Goal: Task Accomplishment & Management: Manage account settings

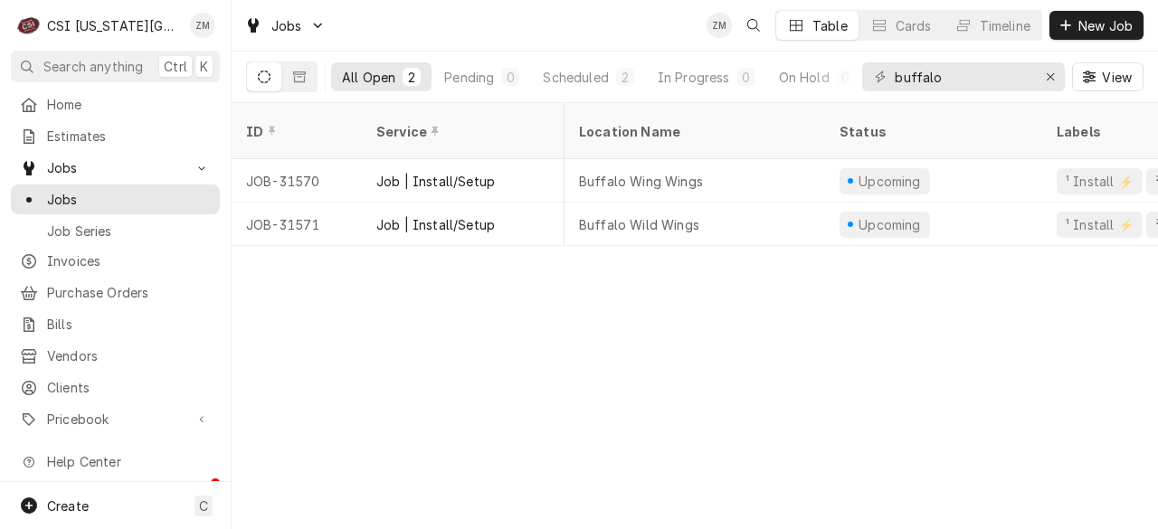
scroll to position [0, 318]
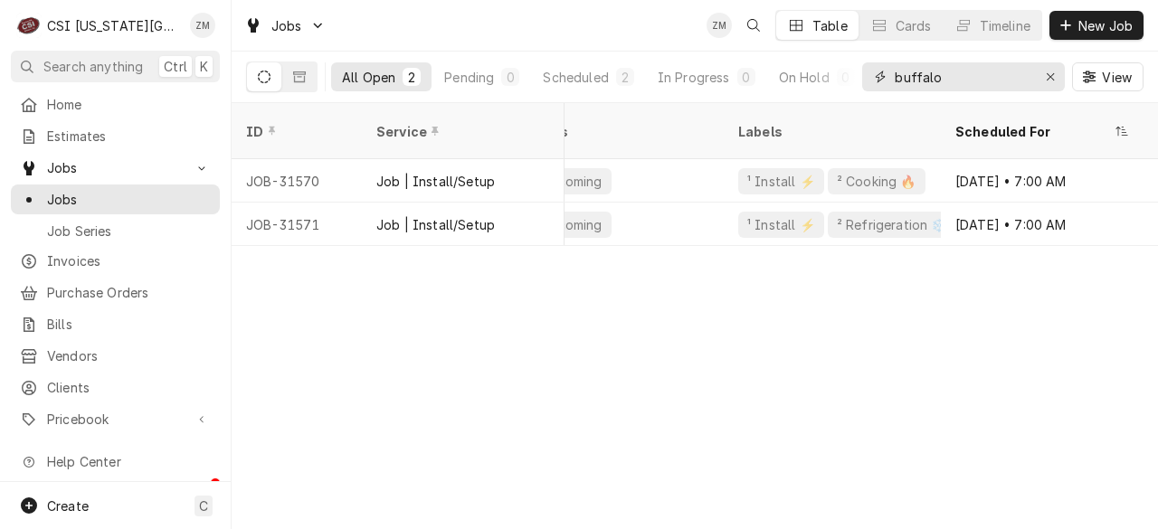
click at [973, 74] on input "buffalo" at bounding box center [963, 76] width 136 height 29
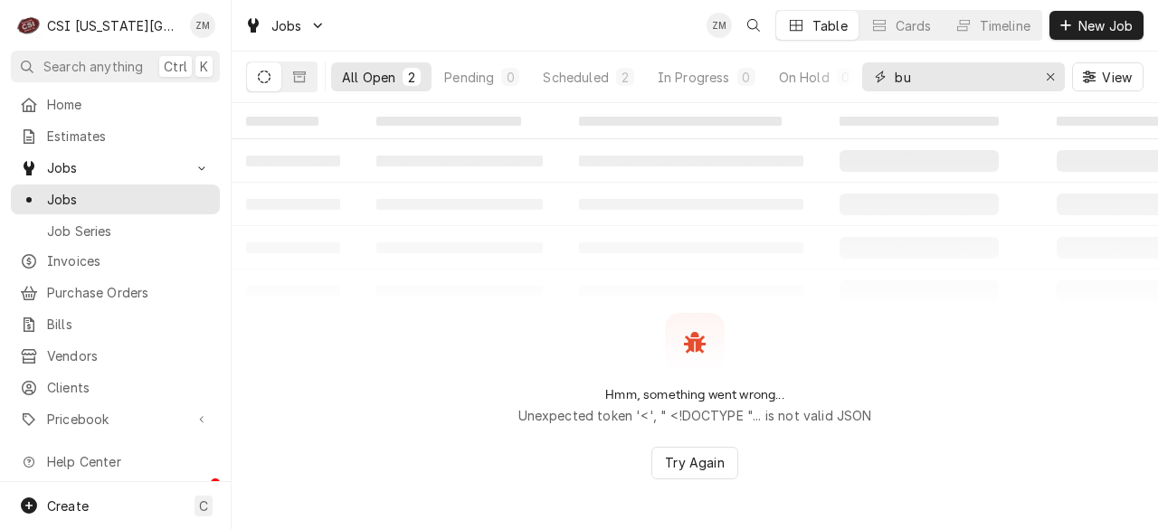
type input "b"
drag, startPoint x: 973, startPoint y: 74, endPoint x: 567, endPoint y: 46, distance: 407.2
click at [567, 46] on div "Jobs ZM Table Cards Timeline New Job" at bounding box center [695, 25] width 926 height 51
click at [1026, 30] on div "Timeline" at bounding box center [1005, 25] width 51 height 19
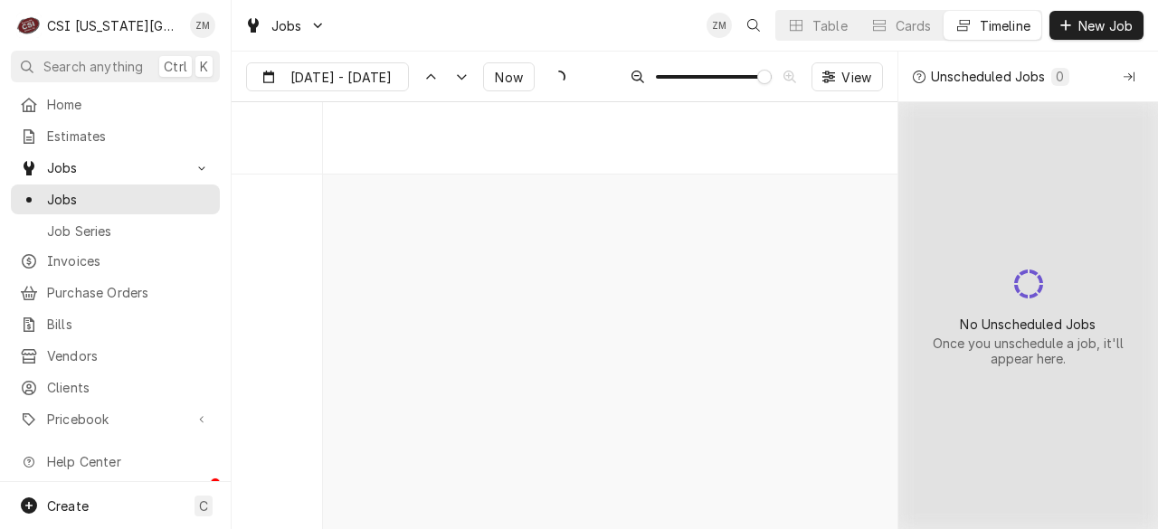
scroll to position [5599, 0]
drag, startPoint x: 257, startPoint y: 240, endPoint x: 304, endPoint y: 280, distance: 61.6
click at [261, 242] on div "Wed" at bounding box center [289, 189] width 65 height 119
click at [673, 84] on span "Dynamic Content Wrapper" at bounding box center [680, 77] width 14 height 14
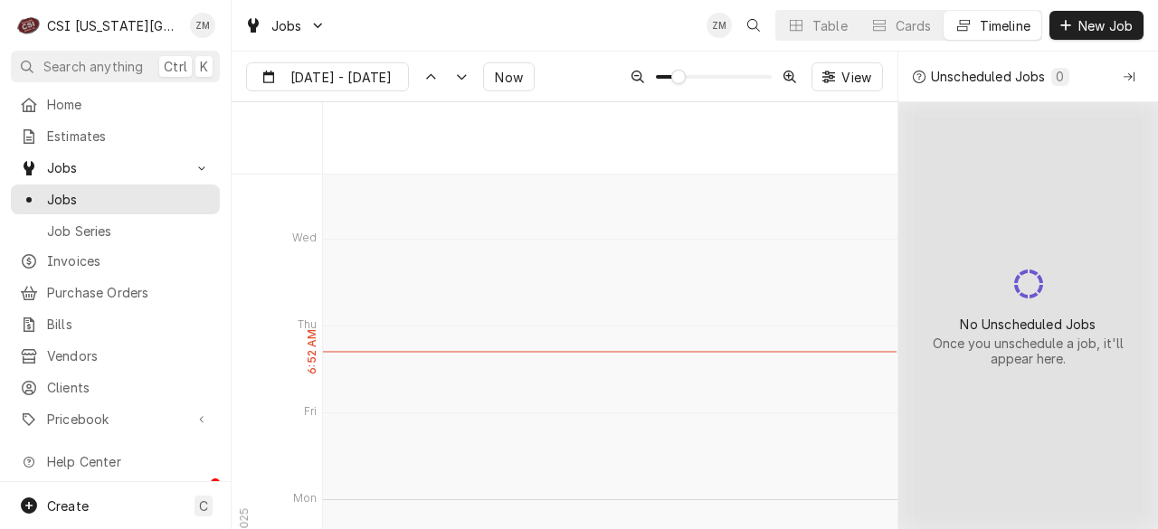
scroll to position [4018, 0]
click at [827, 28] on div "Table" at bounding box center [829, 25] width 35 height 19
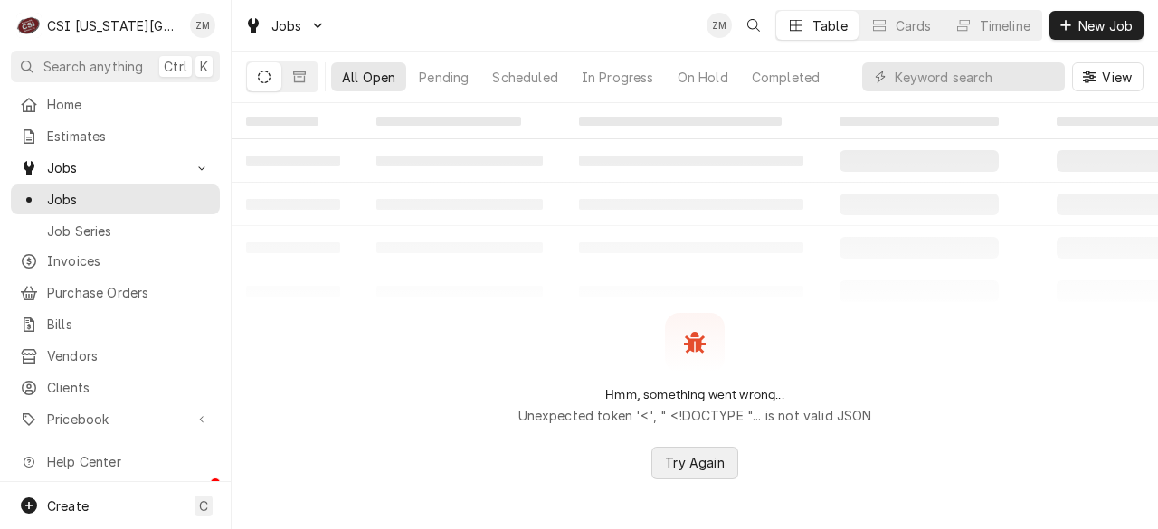
click at [704, 466] on span "Try Again" at bounding box center [694, 462] width 66 height 19
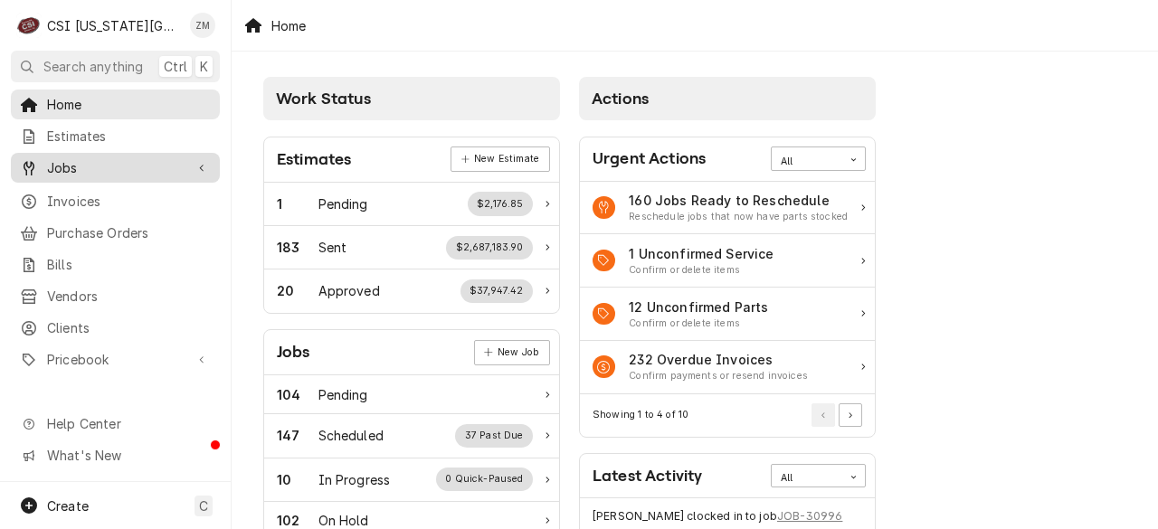
click at [123, 162] on span "Jobs" at bounding box center [115, 167] width 137 height 19
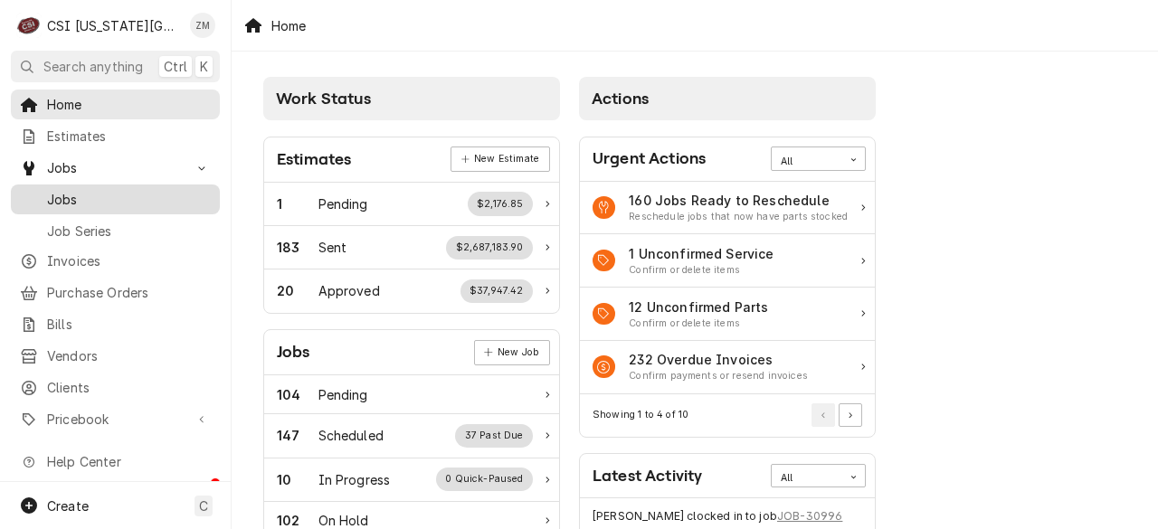
click at [80, 190] on span "Jobs" at bounding box center [129, 199] width 164 height 19
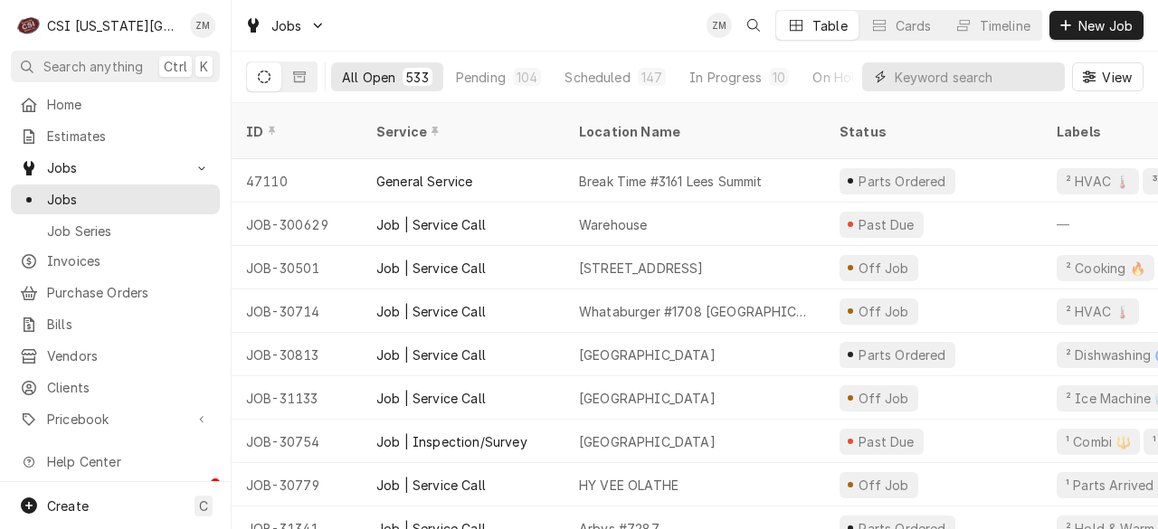
click at [952, 77] on input "Dynamic Content Wrapper" at bounding box center [975, 76] width 161 height 29
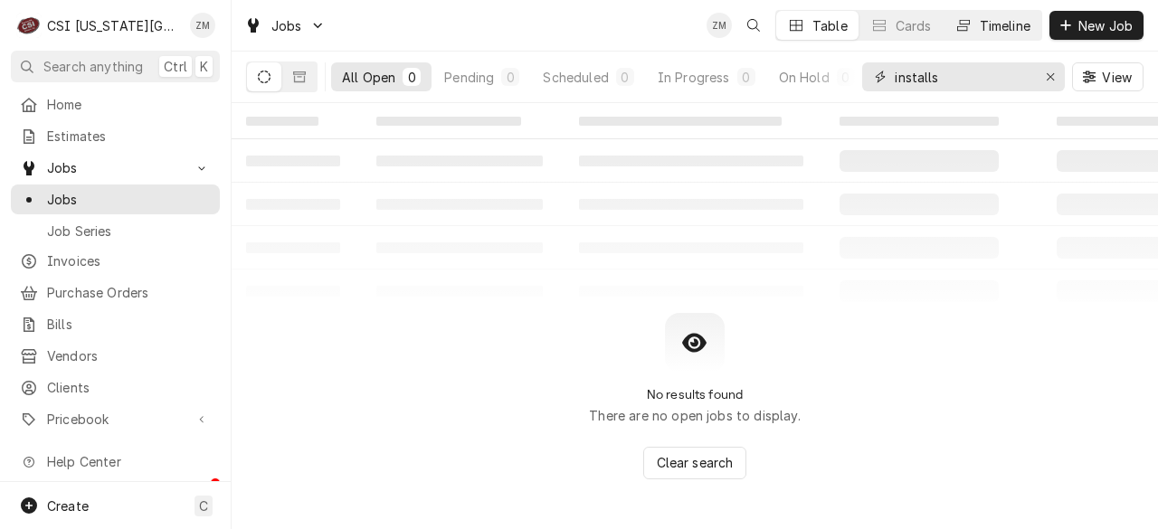
type input "installs"
click at [975, 23] on button "Timeline" at bounding box center [993, 25] width 98 height 29
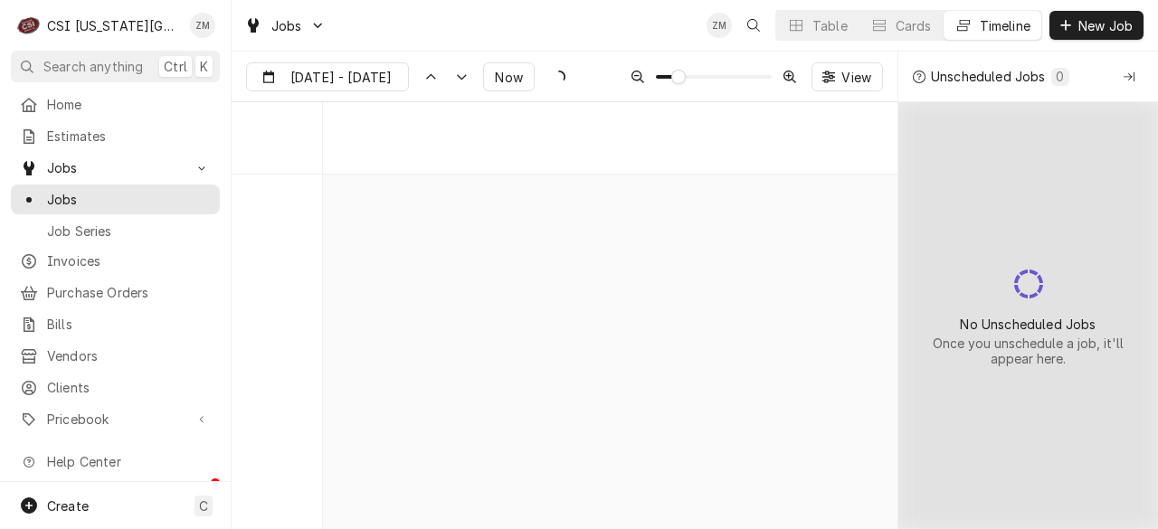
scroll to position [8890, 0]
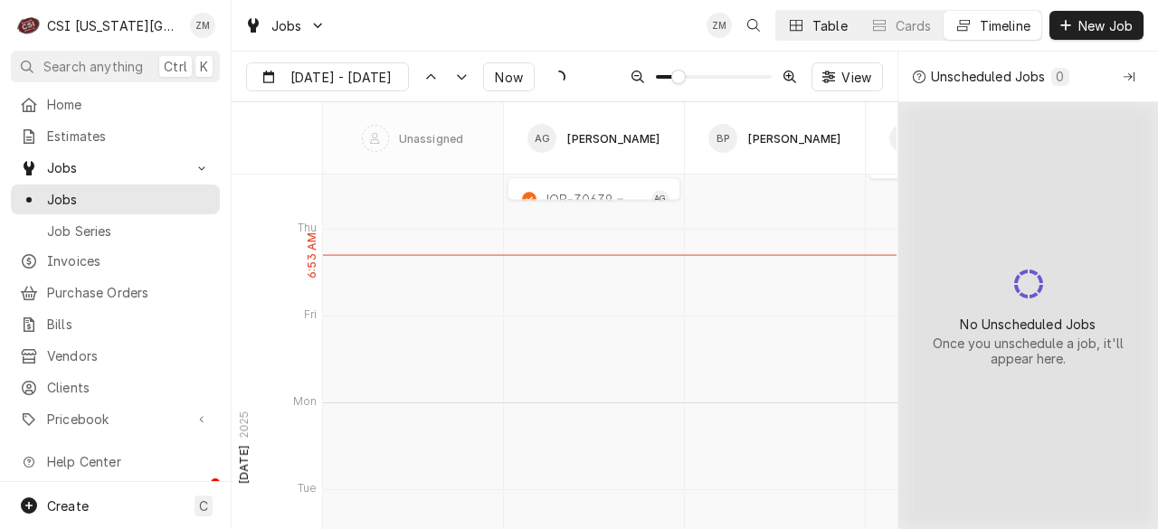
click at [807, 24] on button "Table" at bounding box center [817, 25] width 82 height 29
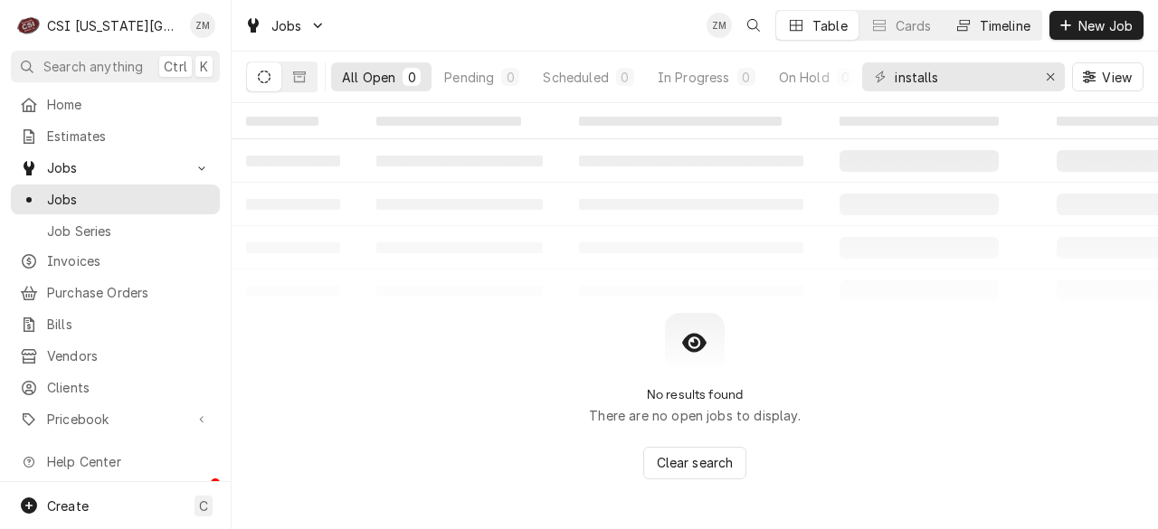
click at [980, 24] on div "Timeline" at bounding box center [1005, 25] width 51 height 19
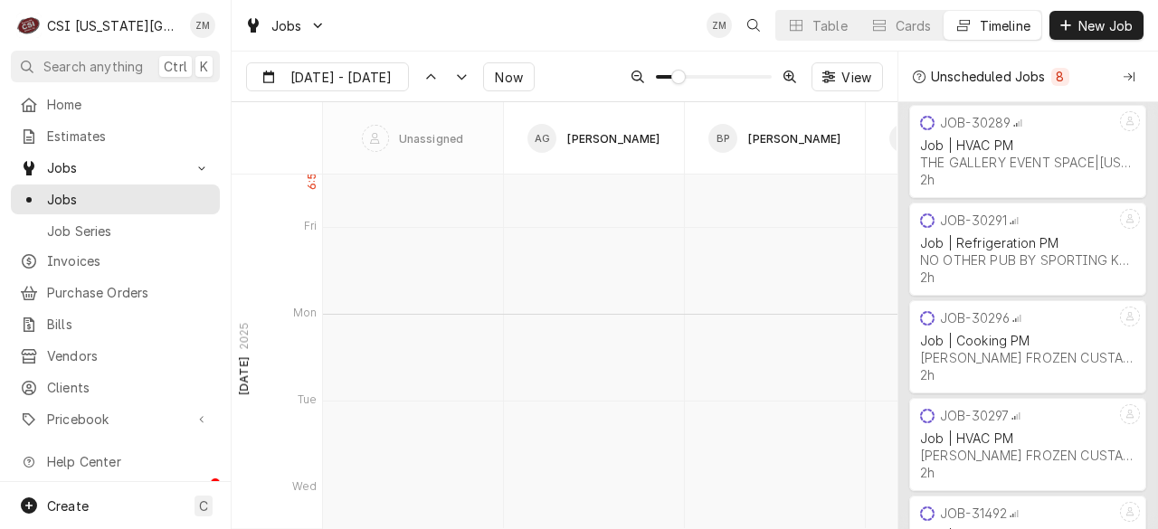
scroll to position [9028, 0]
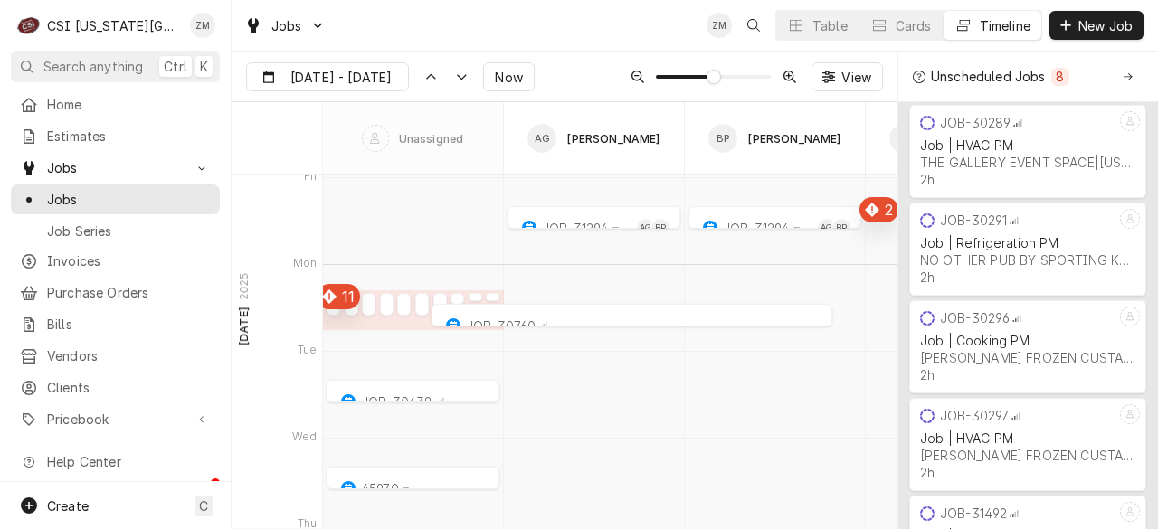
click at [721, 84] on span "Dynamic Content Wrapper" at bounding box center [714, 77] width 14 height 14
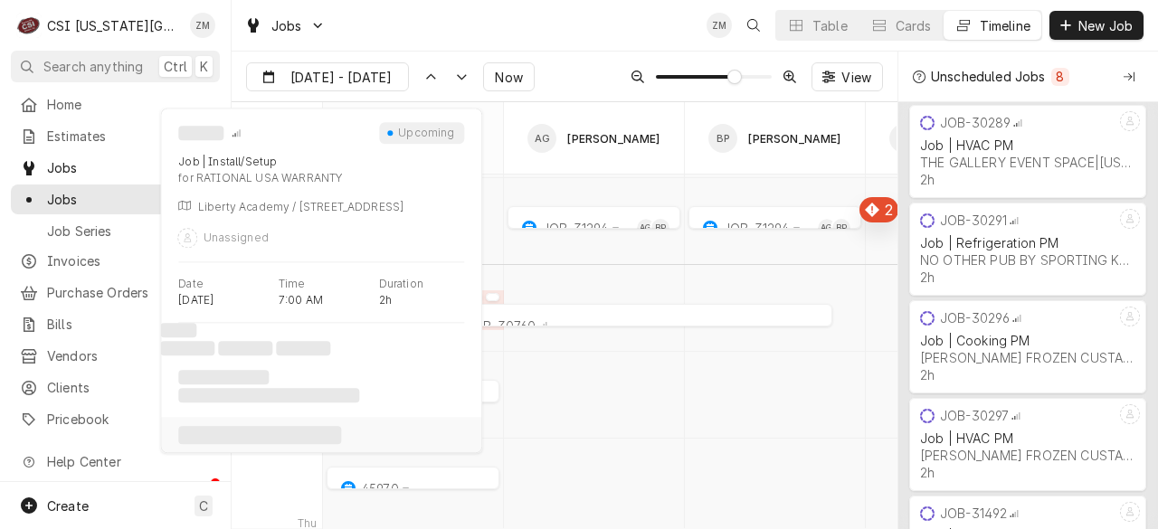
click at [693, 57] on div "Aug 13 - Aug 21 Aug 13 Now View" at bounding box center [565, 77] width 666 height 51
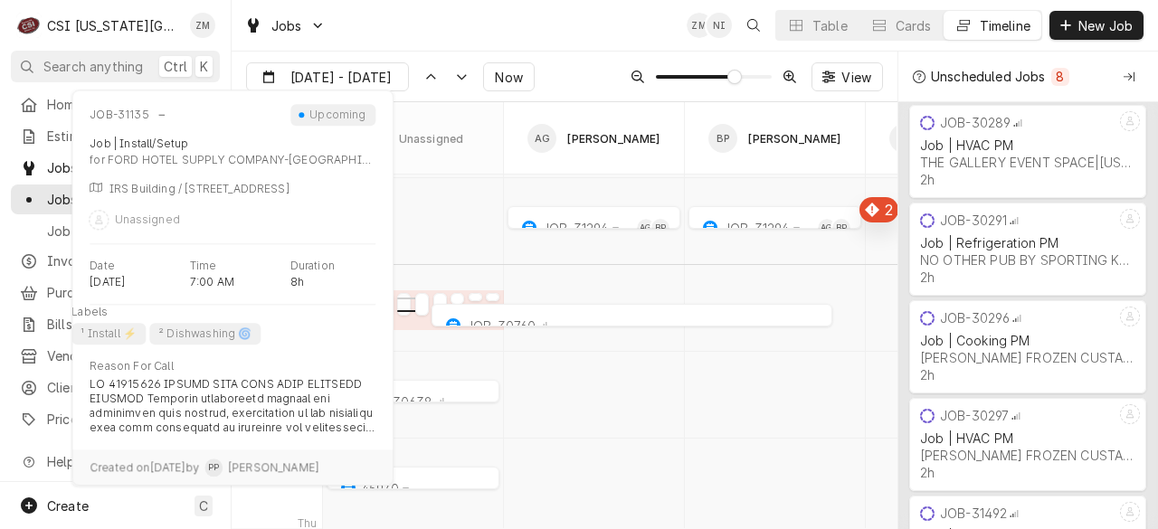
click at [400, 303] on div "normal" at bounding box center [404, 309] width 14 height 22
type input "Aug 14"
click at [400, 303] on div "normal" at bounding box center [404, 309] width 14 height 22
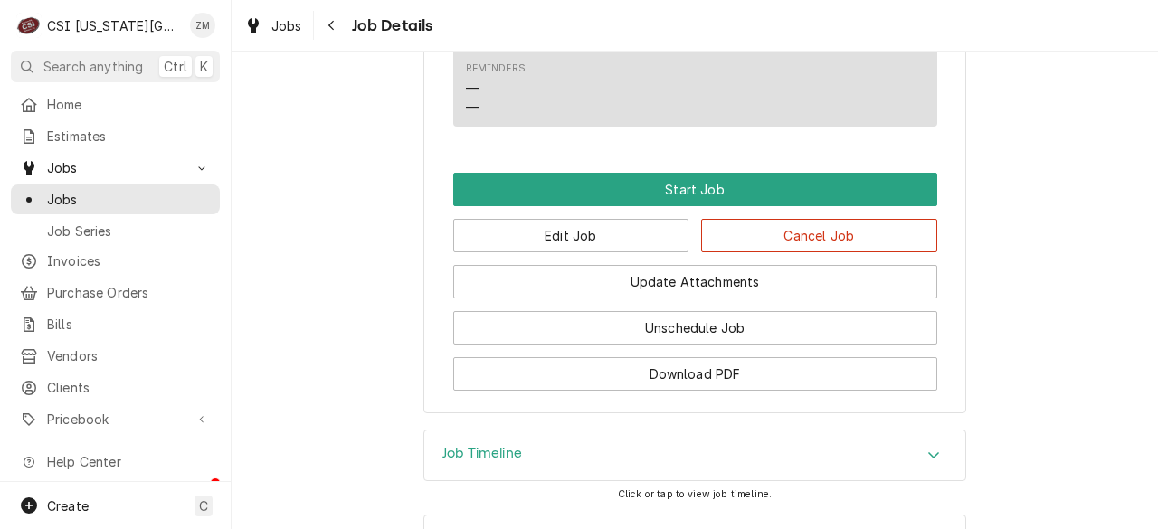
scroll to position [1981, 0]
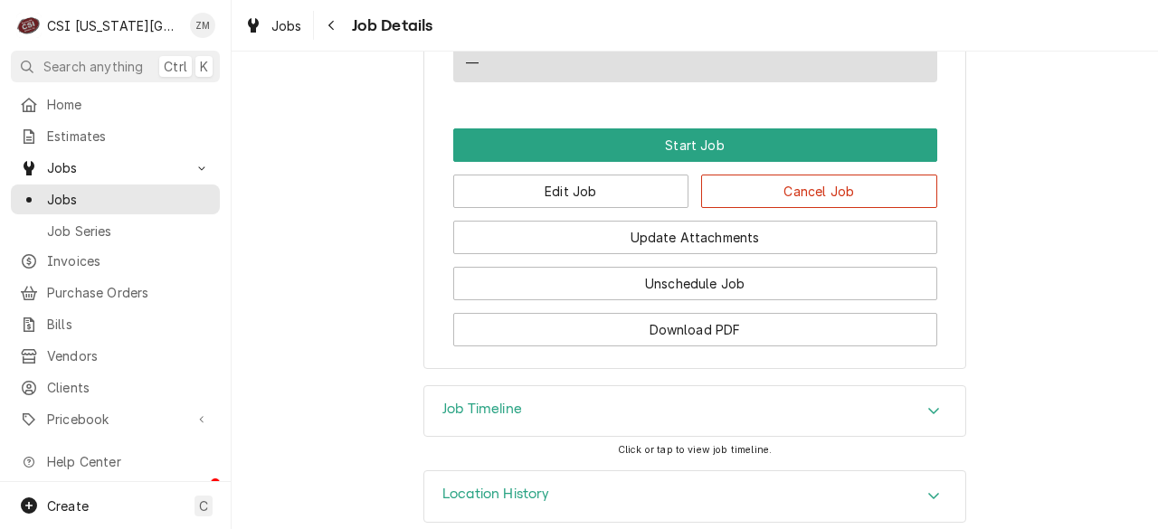
drag, startPoint x: 600, startPoint y: 174, endPoint x: 315, endPoint y: 222, distance: 289.0
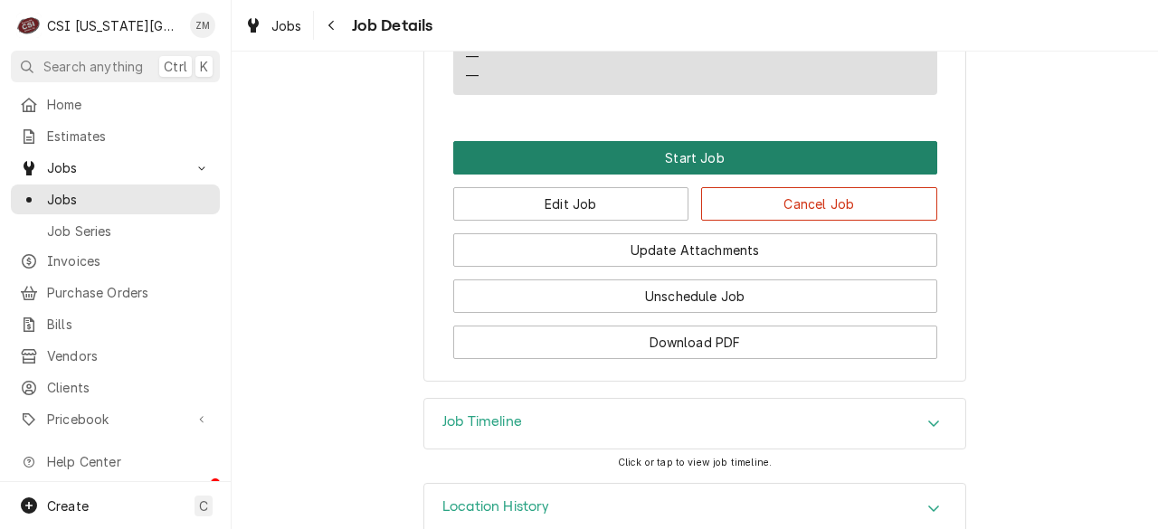
scroll to position [1979, 0]
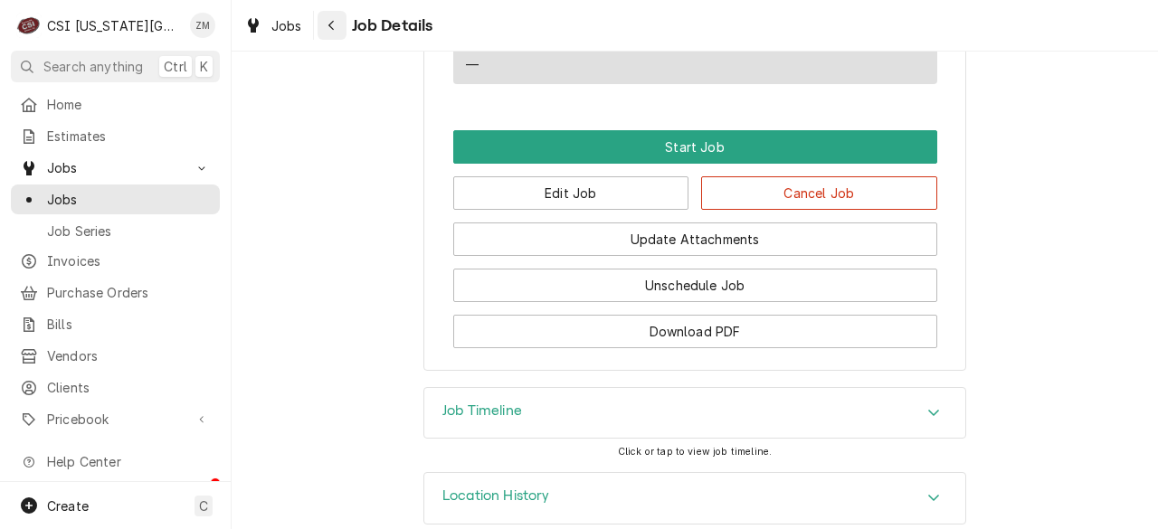
click at [331, 24] on icon "Navigate back" at bounding box center [330, 26] width 5 height 10
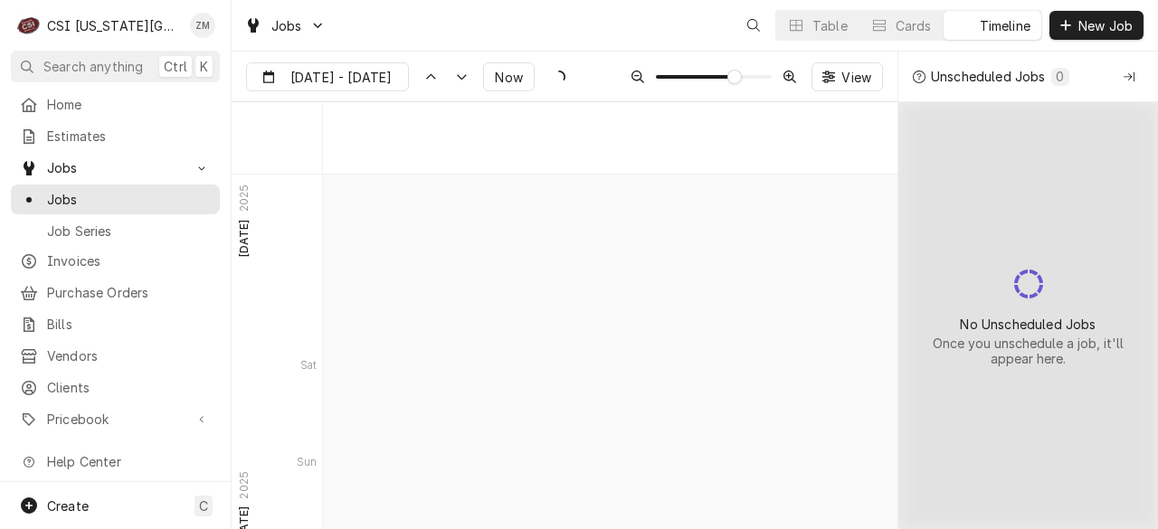
scroll to position [6625, 0]
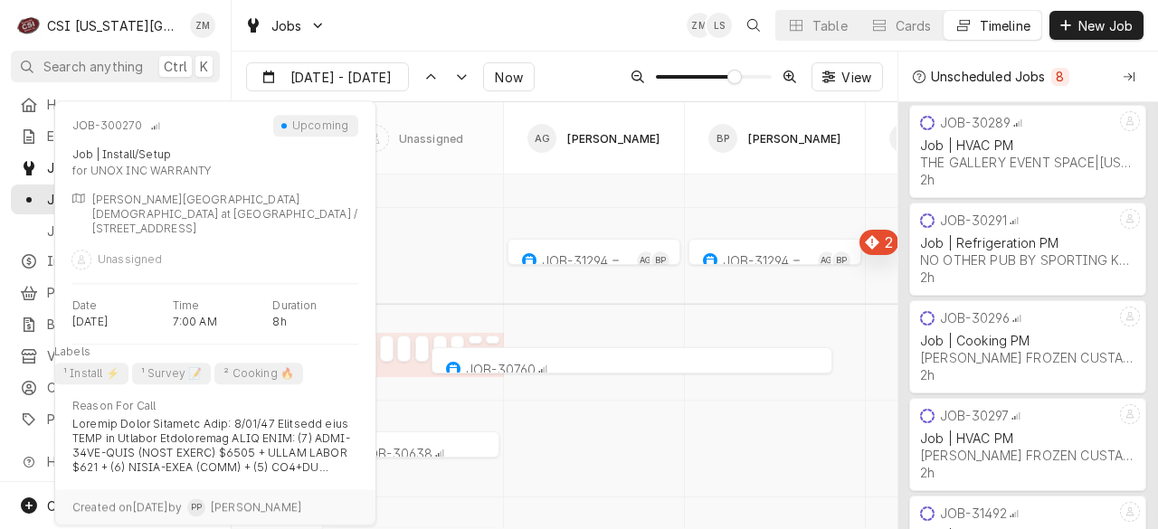
click at [385, 353] on div "normal" at bounding box center [387, 354] width 14 height 22
type input "Aug 14"
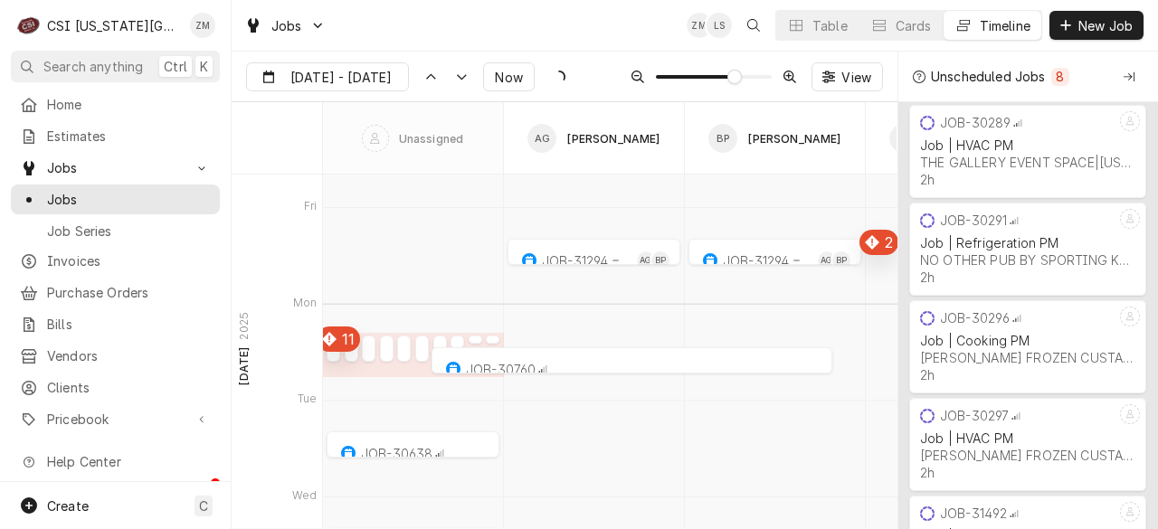
click at [385, 353] on div "Dynamic Content Wrapper" at bounding box center [387, 354] width 14 height 22
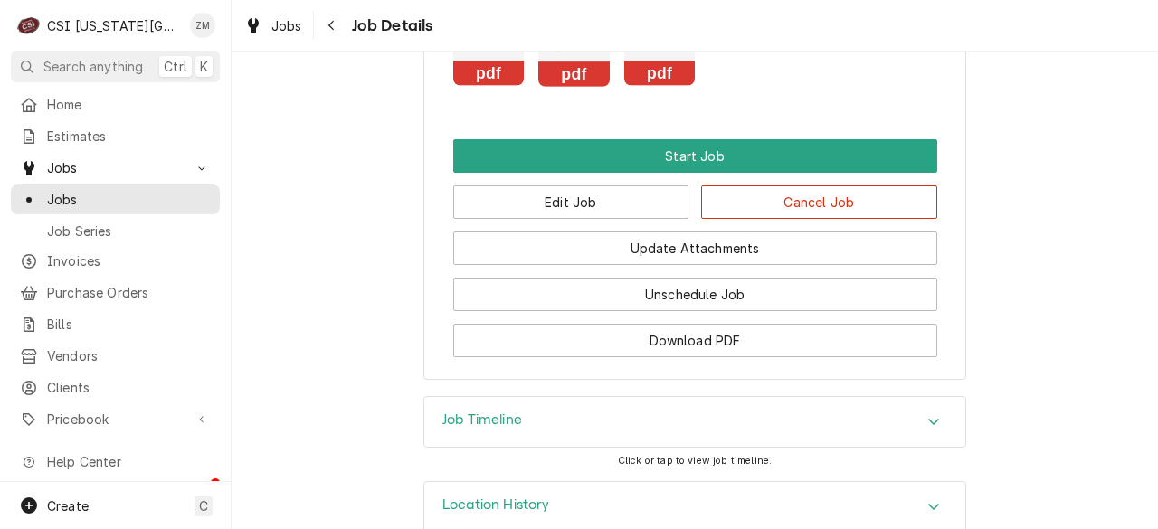
scroll to position [2898, 0]
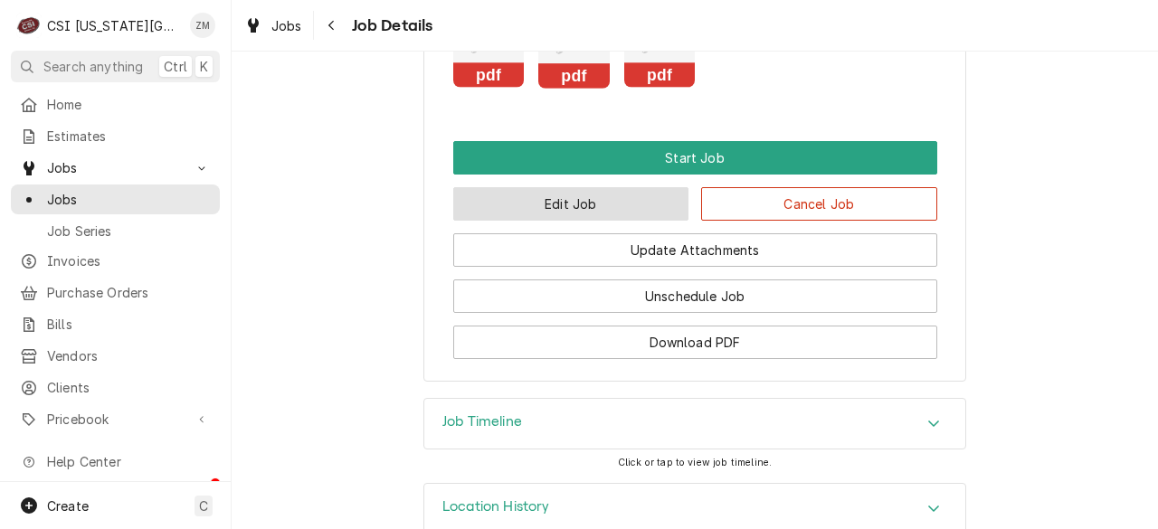
click at [523, 187] on button "Edit Job" at bounding box center [571, 203] width 236 height 33
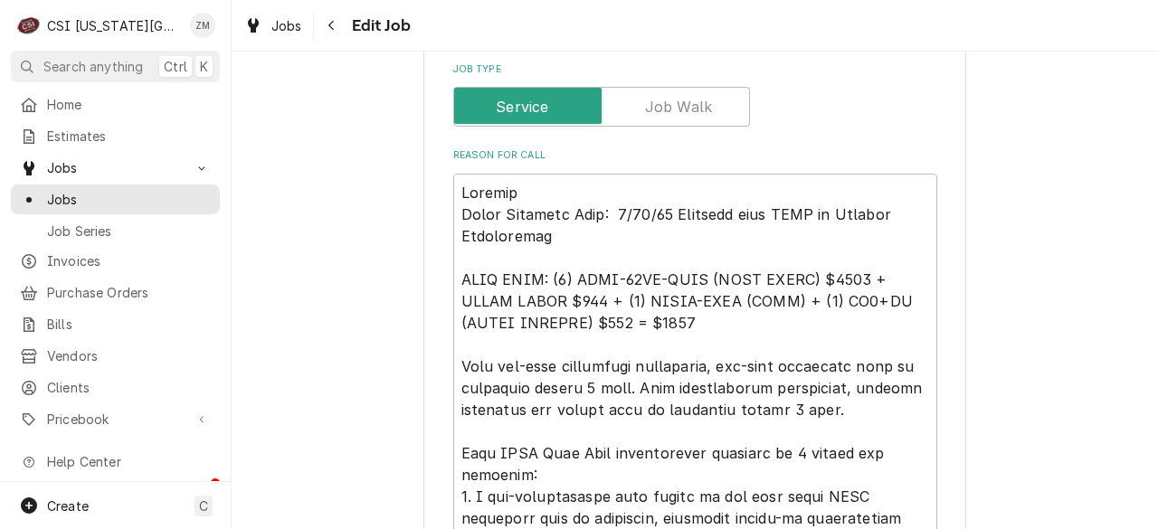
type textarea "x"
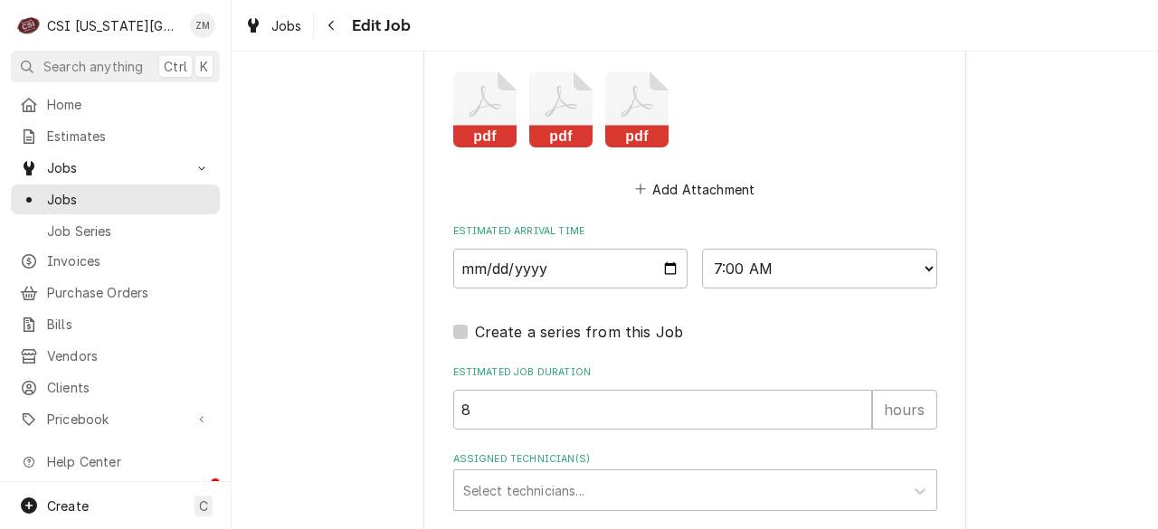
scroll to position [3133, 0]
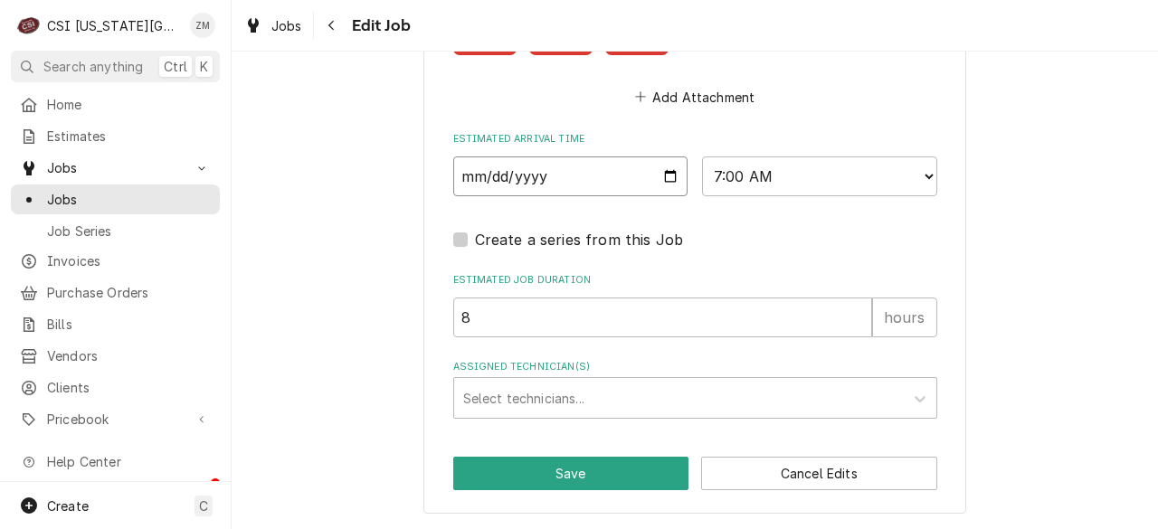
click at [662, 174] on input "2025-08-18" at bounding box center [570, 177] width 235 height 40
type input "2025-08-25"
click at [530, 480] on button "Save" at bounding box center [571, 473] width 236 height 33
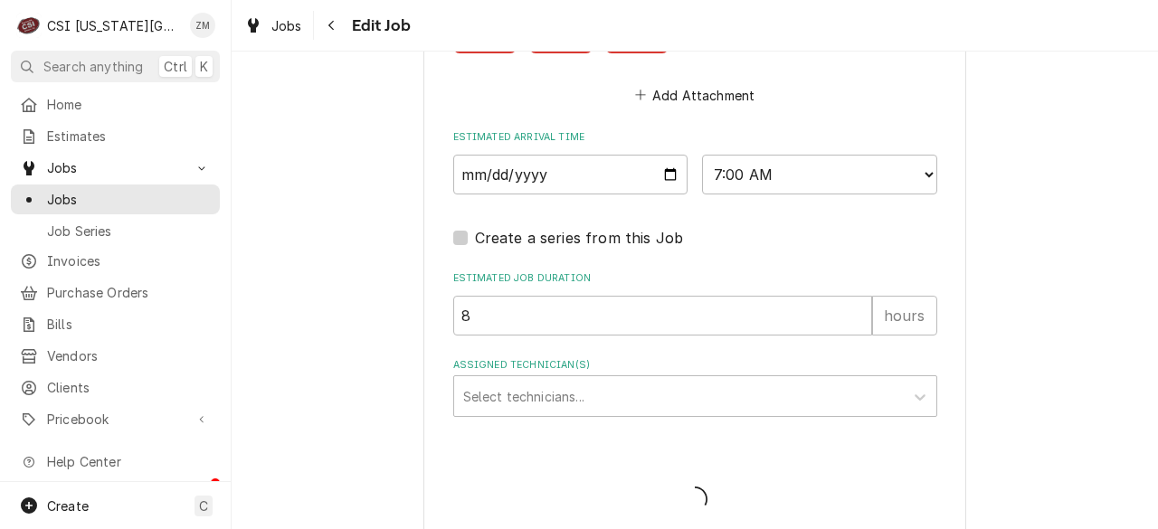
type textarea "x"
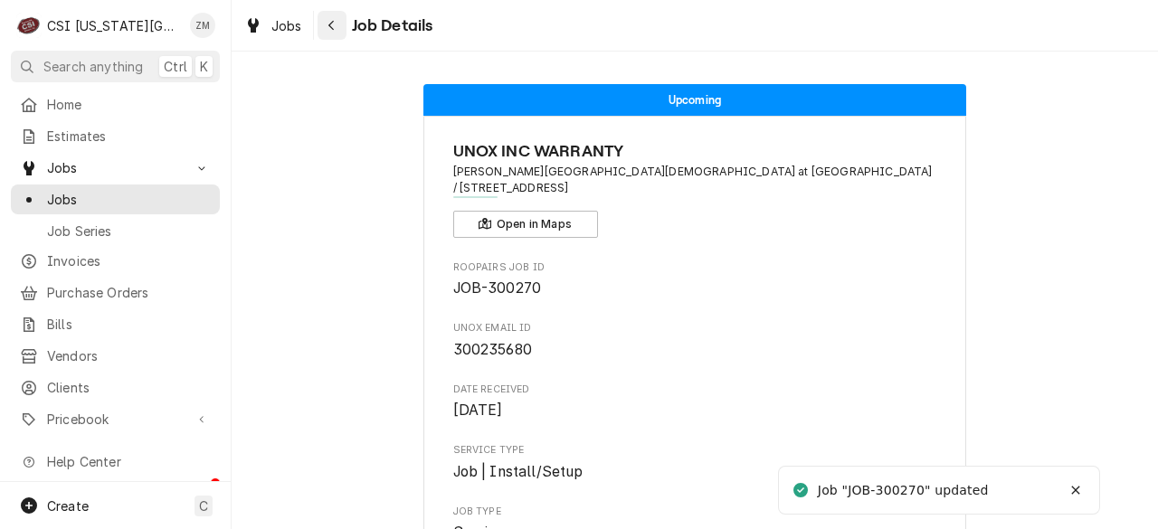
click at [337, 24] on div "Navigate back" at bounding box center [332, 25] width 18 height 18
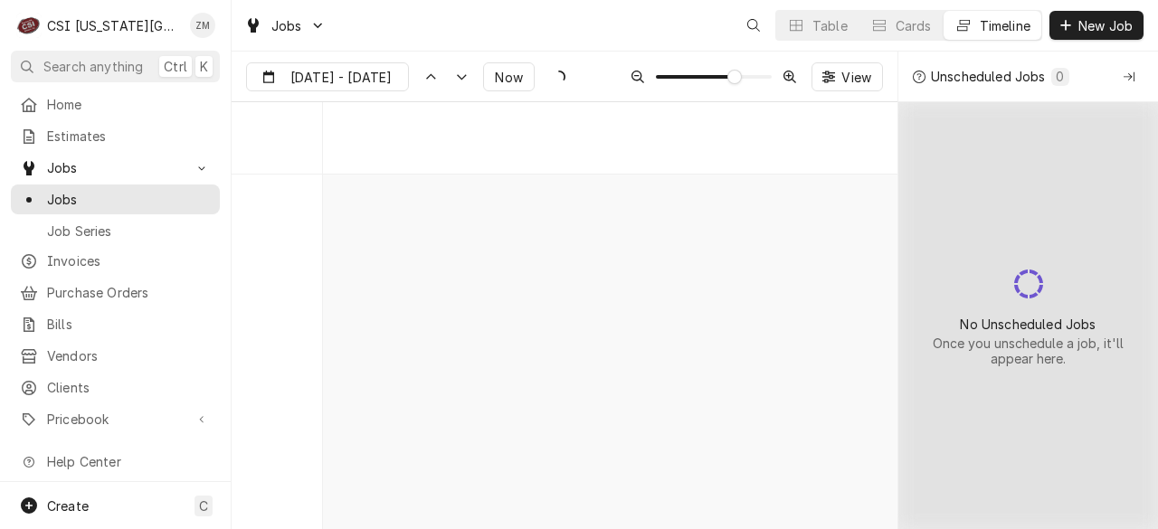
scroll to position [6625, 0]
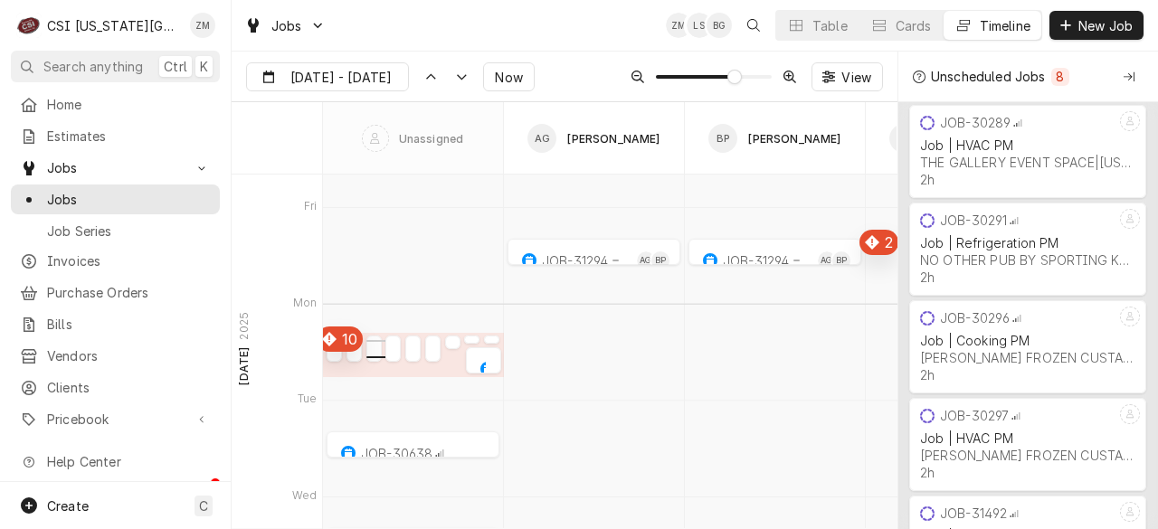
click at [371, 352] on div "Dynamic Content Wrapper" at bounding box center [373, 354] width 15 height 22
type input "[DATE]"
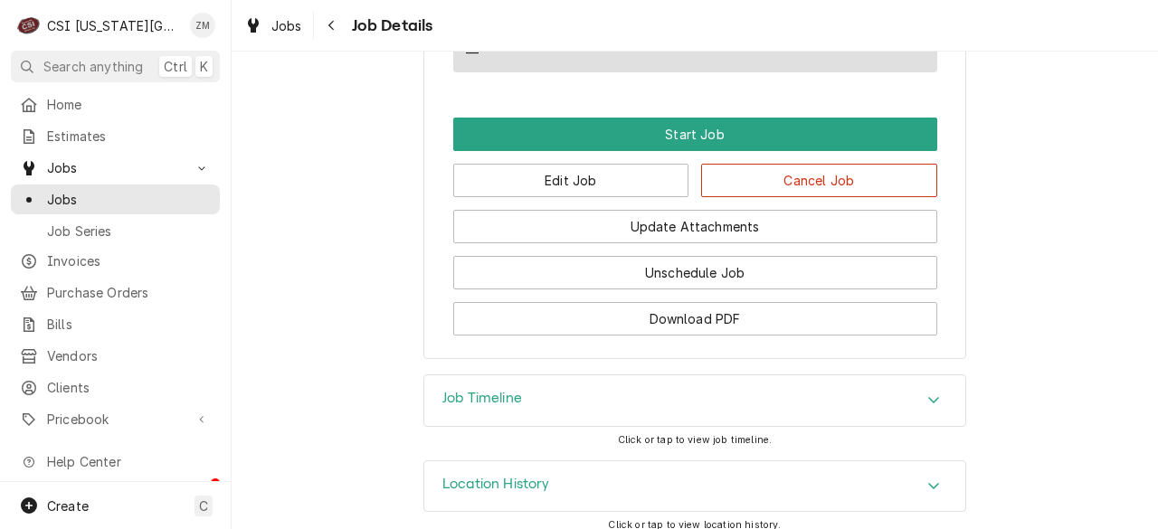
scroll to position [1109, 0]
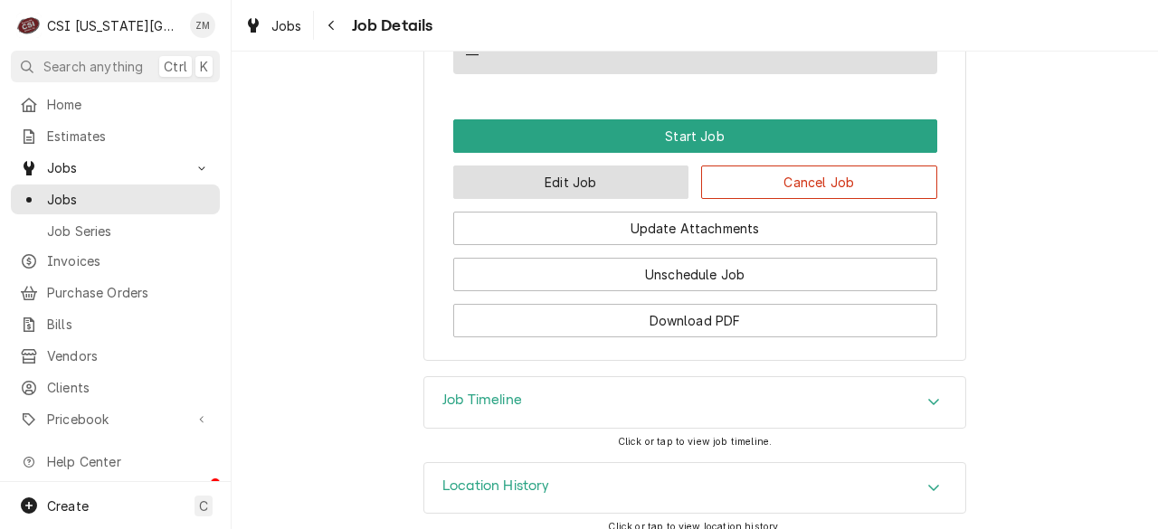
click at [582, 171] on button "Edit Job" at bounding box center [571, 182] width 236 height 33
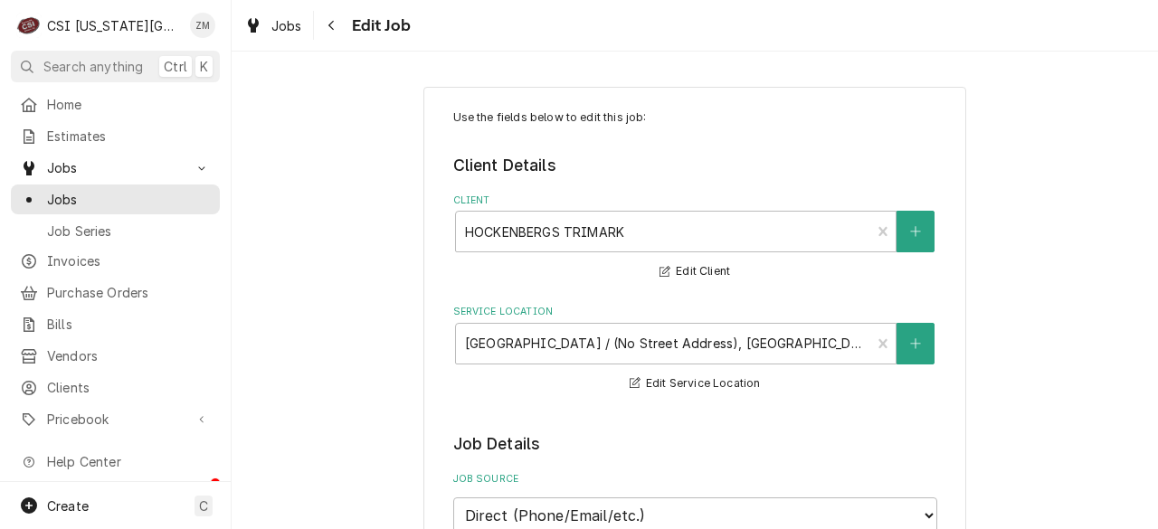
type textarea "x"
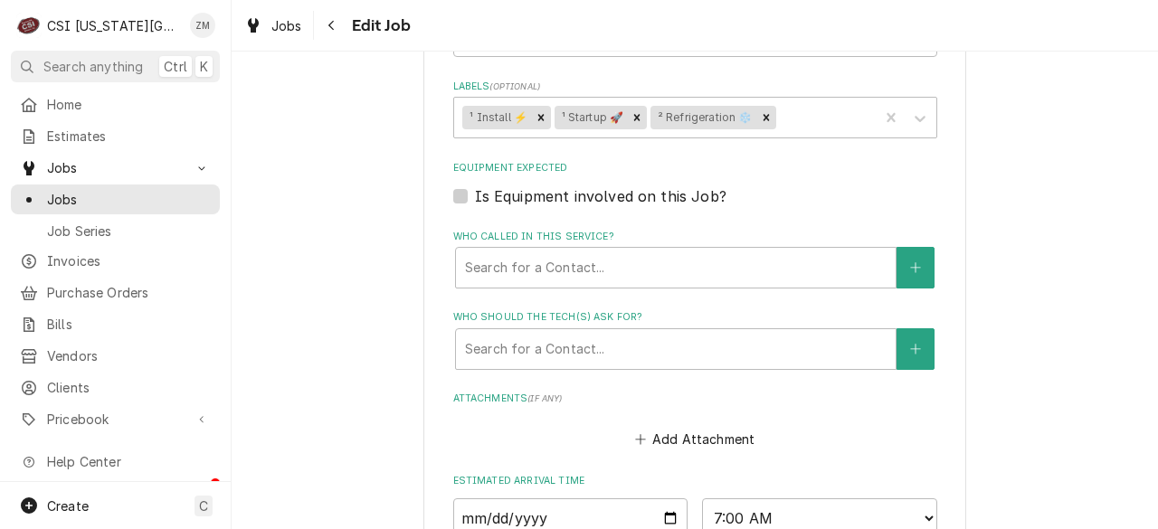
scroll to position [1447, 0]
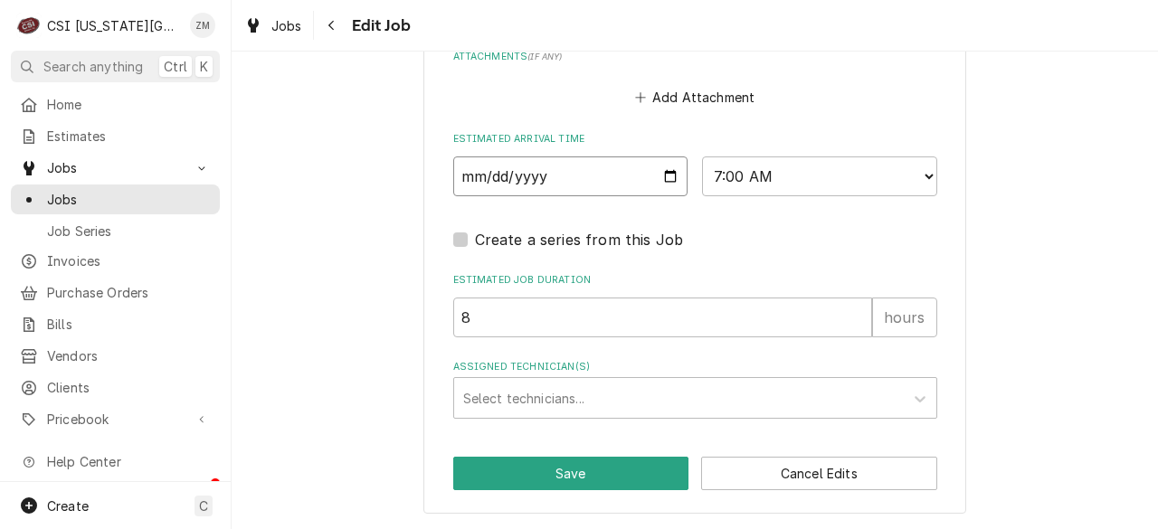
click at [660, 185] on input "[DATE]" at bounding box center [570, 177] width 235 height 40
click at [662, 178] on input "[DATE]" at bounding box center [570, 177] width 235 height 40
type input "[DATE]"
click at [494, 471] on button "Save" at bounding box center [571, 473] width 236 height 33
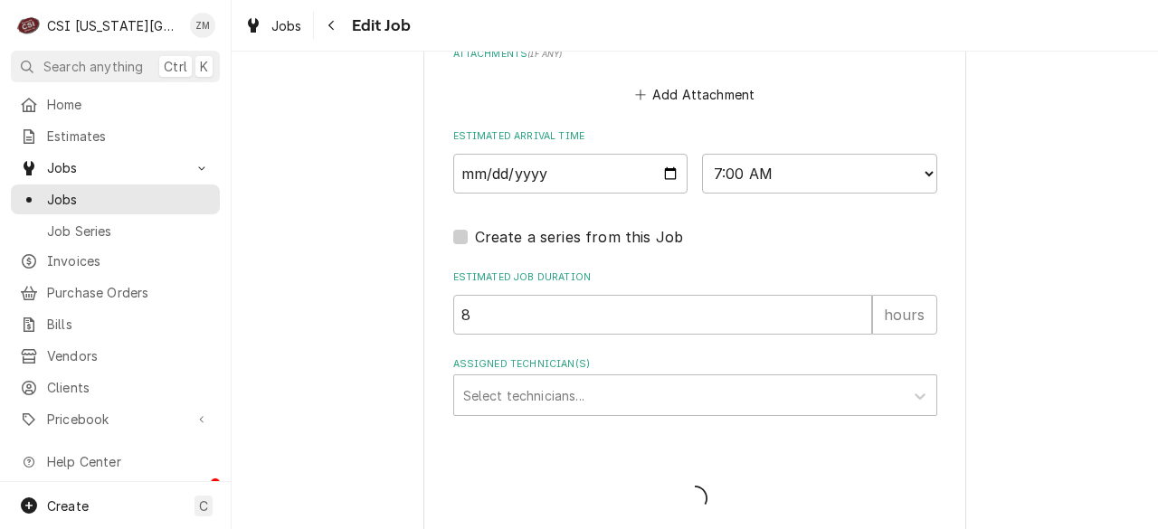
type textarea "x"
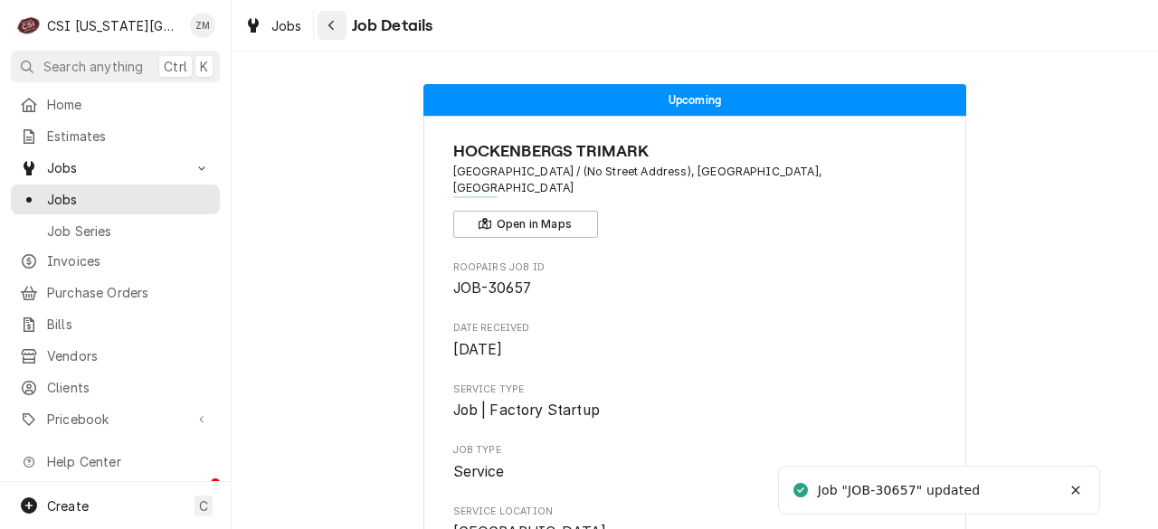
click at [334, 22] on icon "Navigate back" at bounding box center [331, 25] width 8 height 13
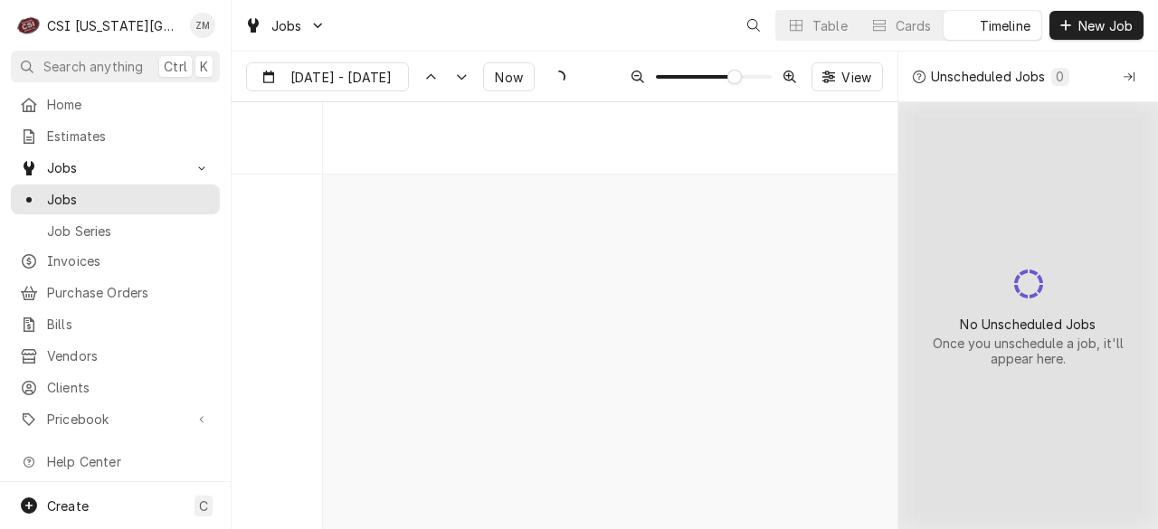
scroll to position [6625, 0]
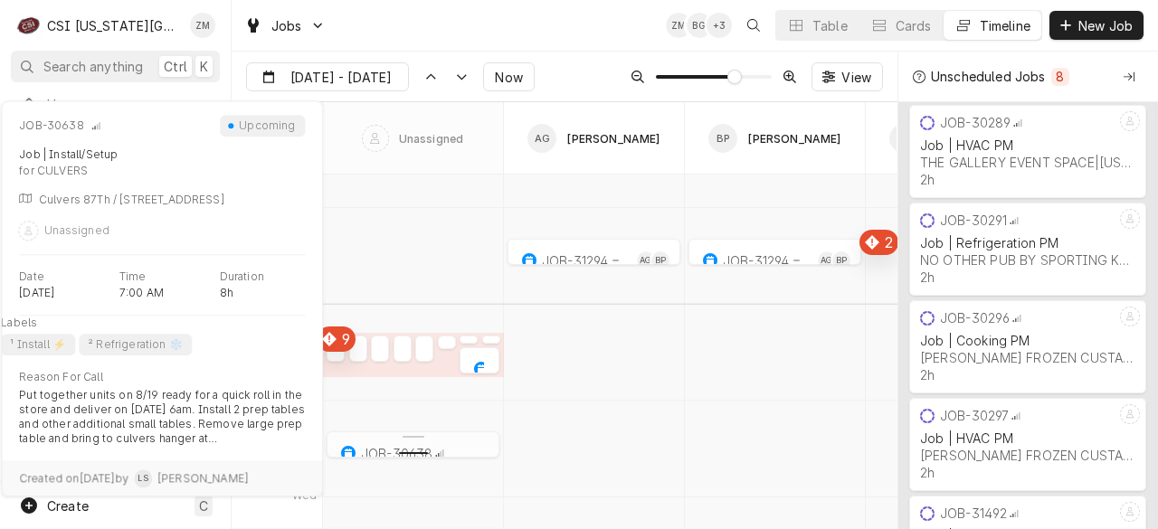
click at [421, 451] on div "normal" at bounding box center [413, 451] width 173 height 22
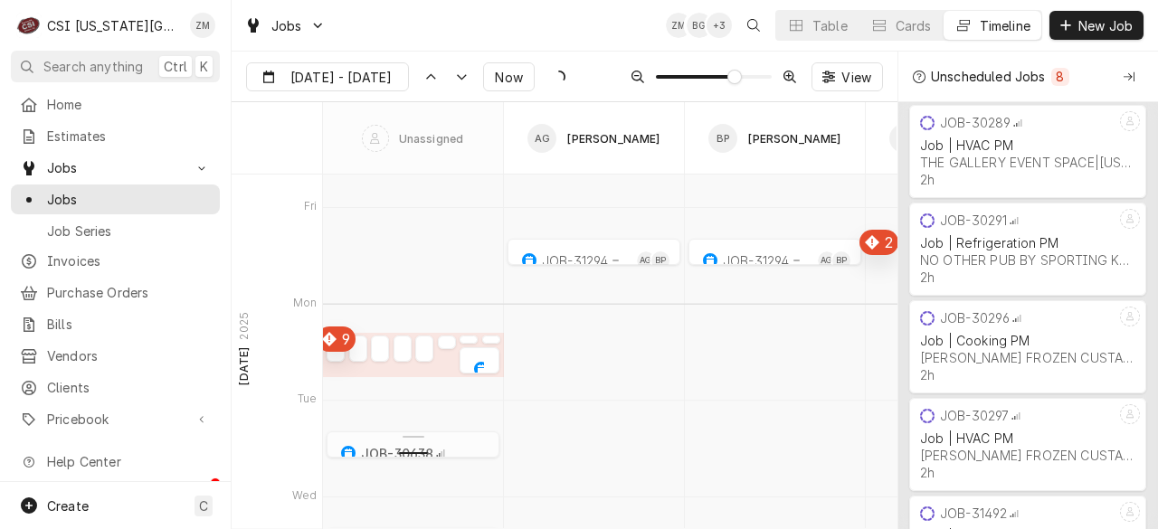
type input "Aug 14"
